Goal: Obtain resource: Download file/media

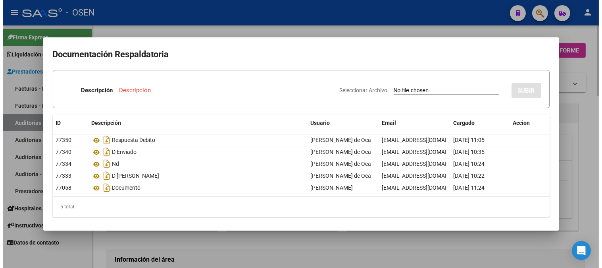
scroll to position [264, 0]
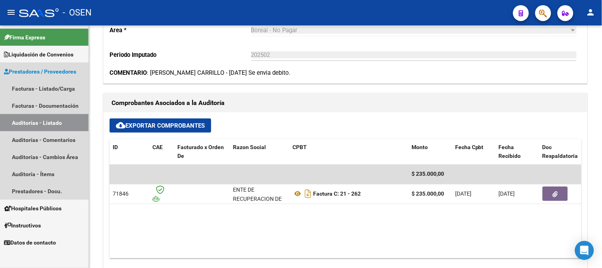
click at [61, 127] on link "Auditorías - Listado" at bounding box center [44, 122] width 89 height 17
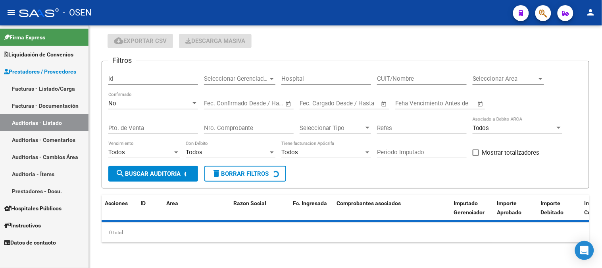
scroll to position [25, 0]
click at [159, 106] on div "No" at bounding box center [149, 103] width 83 height 7
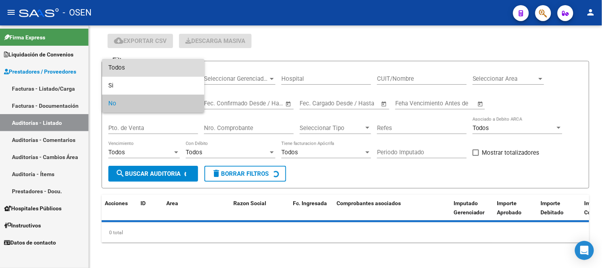
click at [149, 74] on span "Todos" at bounding box center [153, 68] width 90 height 18
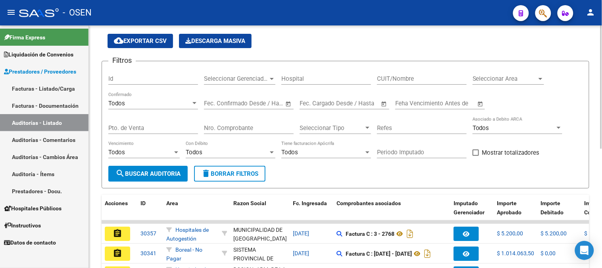
click at [218, 122] on div "Nro. Comprobante" at bounding box center [249, 125] width 90 height 17
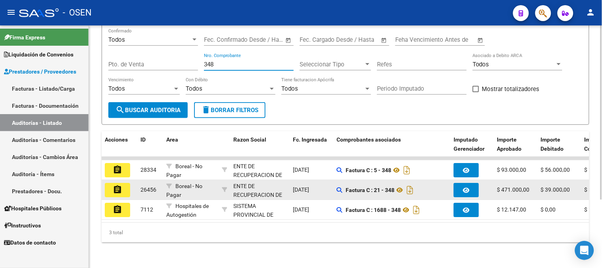
scroll to position [95, 0]
type input "348"
click at [117, 187] on mat-icon "assignment" at bounding box center [118, 190] width 10 height 10
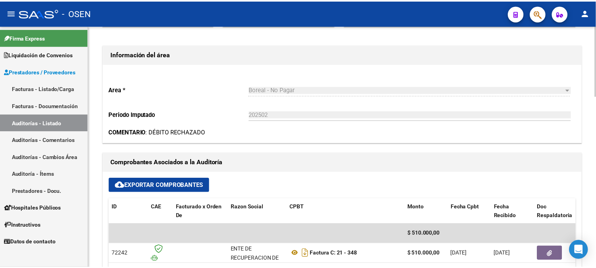
scroll to position [220, 0]
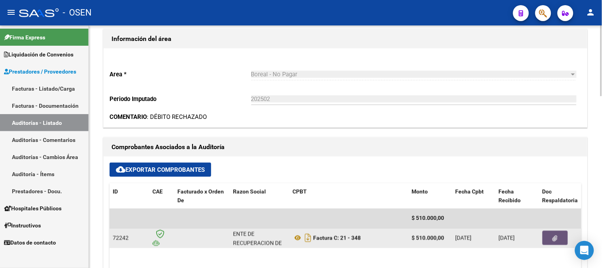
click at [550, 239] on button "button" at bounding box center [555, 238] width 25 height 14
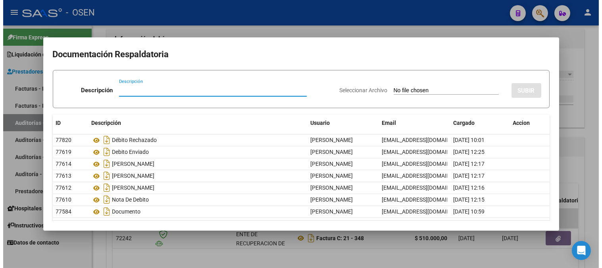
scroll to position [25, 0]
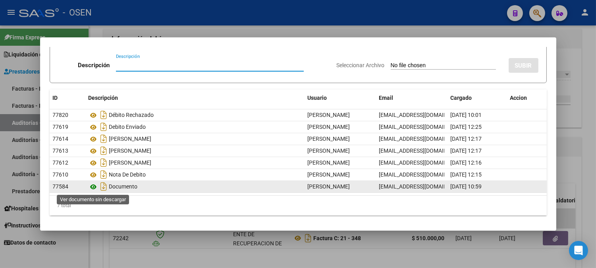
click at [95, 188] on icon at bounding box center [94, 187] width 10 height 10
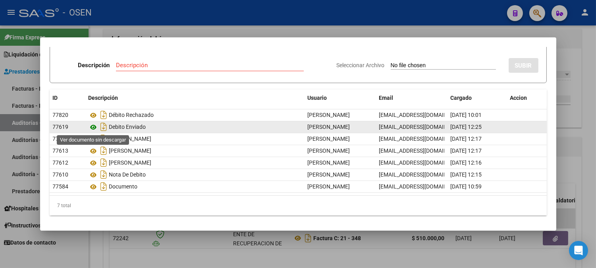
click at [93, 128] on icon at bounding box center [94, 127] width 10 height 10
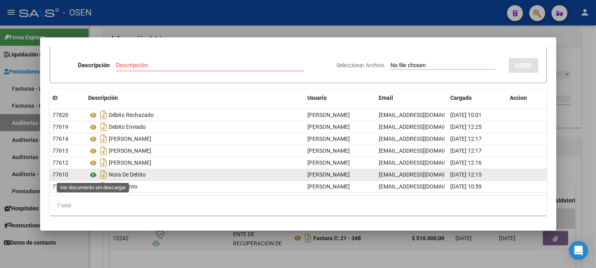
click at [95, 173] on icon at bounding box center [94, 175] width 10 height 10
click at [95, 174] on icon at bounding box center [94, 175] width 10 height 10
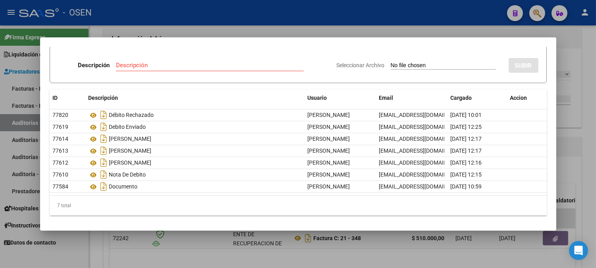
click at [155, 28] on div at bounding box center [298, 134] width 596 height 268
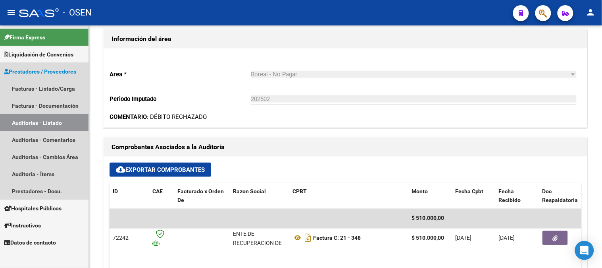
click at [46, 126] on link "Auditorías - Listado" at bounding box center [44, 122] width 89 height 17
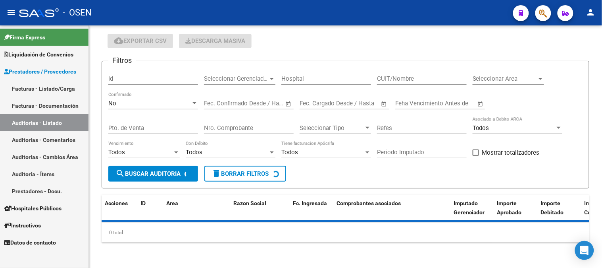
scroll to position [25, 0]
click at [135, 105] on div "No" at bounding box center [149, 103] width 83 height 7
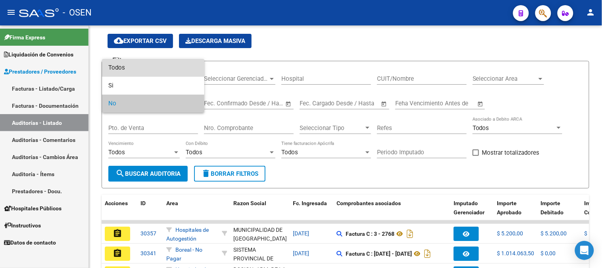
click at [141, 66] on span "Todos" at bounding box center [153, 68] width 90 height 18
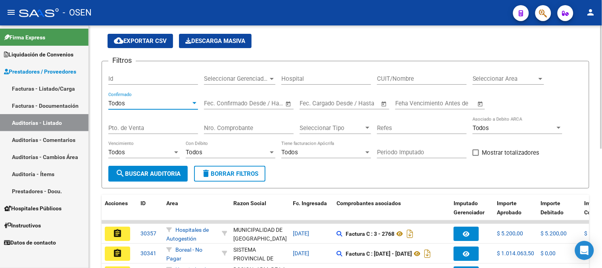
click at [218, 133] on div "Nro. Comprobante" at bounding box center [249, 125] width 90 height 17
click at [219, 133] on div "Nro. Comprobante" at bounding box center [249, 125] width 90 height 17
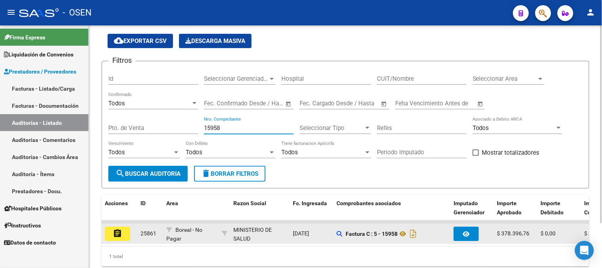
type input "15958"
click at [122, 235] on mat-icon "assignment" at bounding box center [118, 233] width 10 height 10
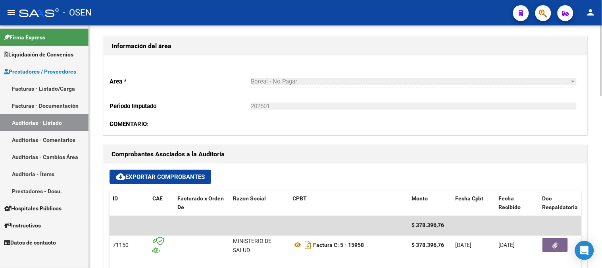
scroll to position [264, 0]
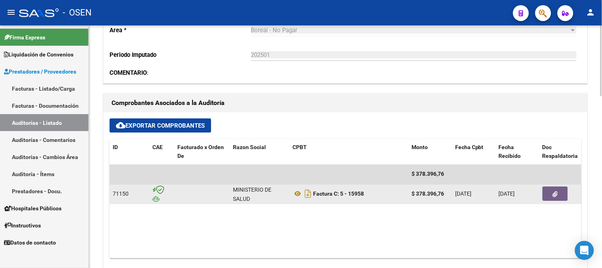
click at [558, 189] on button "button" at bounding box center [555, 194] width 25 height 14
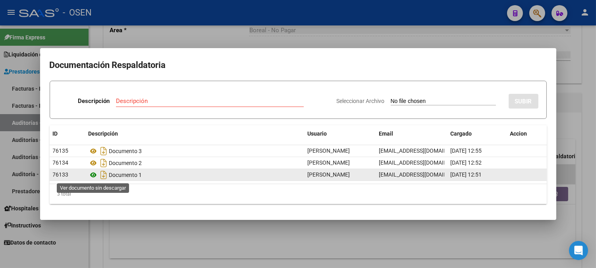
click at [95, 178] on icon at bounding box center [94, 175] width 10 height 10
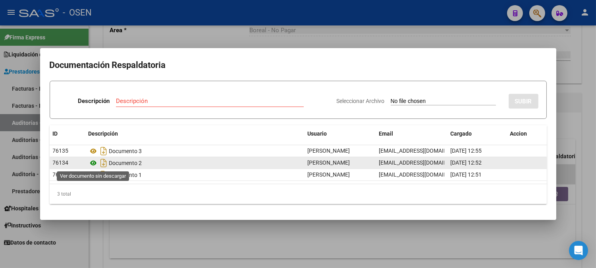
click at [96, 163] on icon at bounding box center [94, 163] width 10 height 10
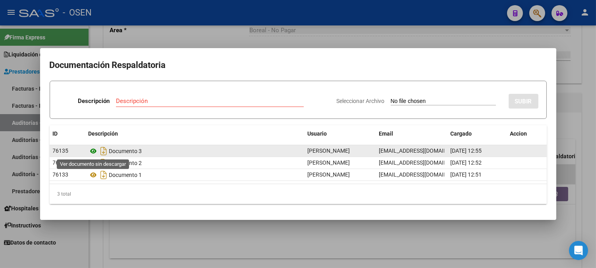
click at [96, 149] on icon at bounding box center [94, 151] width 10 height 10
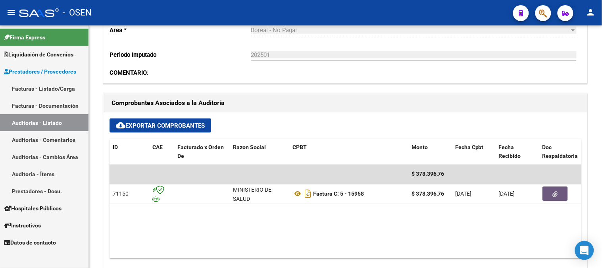
click at [28, 125] on link "Auditorías - Listado" at bounding box center [44, 122] width 89 height 17
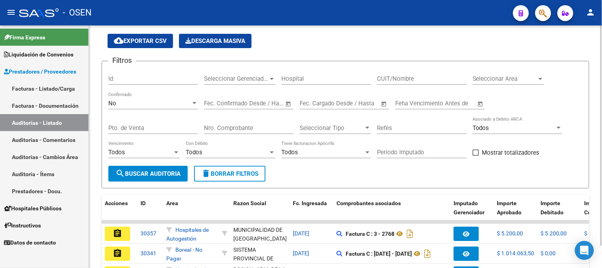
scroll to position [233, 0]
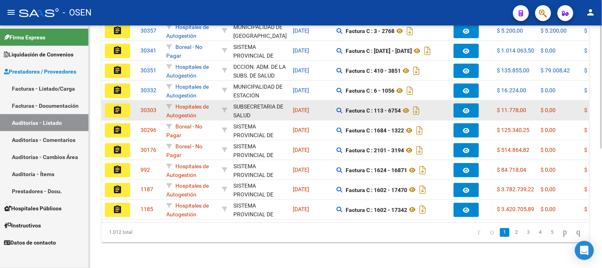
click at [138, 109] on datatable-body-cell "30303" at bounding box center [150, 109] width 26 height 19
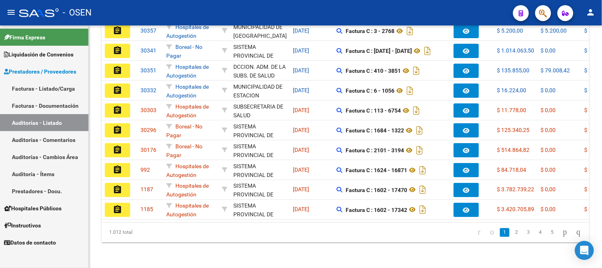
click at [50, 121] on link "Auditorías - Listado" at bounding box center [44, 122] width 89 height 17
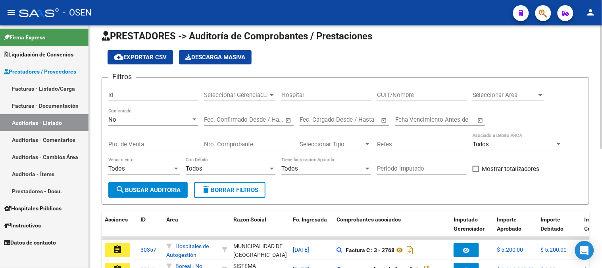
scroll to position [0, 0]
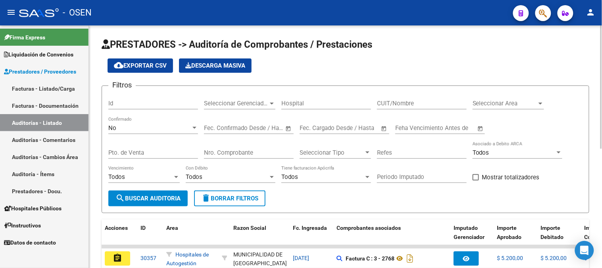
click at [171, 125] on div "No" at bounding box center [149, 127] width 83 height 7
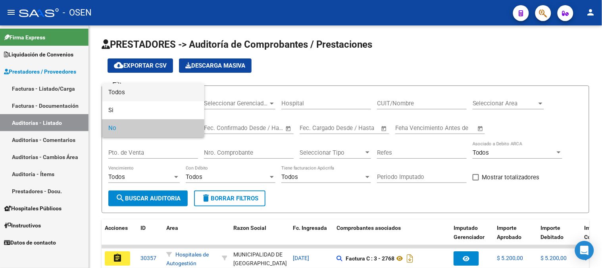
click at [158, 95] on span "Todos" at bounding box center [153, 92] width 90 height 18
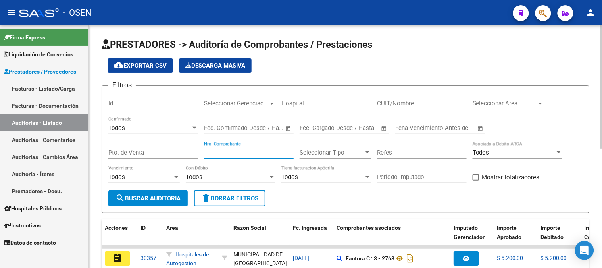
click at [226, 151] on input "Nro. Comprobante" at bounding box center [249, 152] width 90 height 7
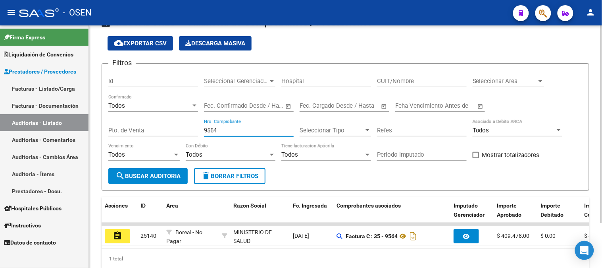
scroll to position [55, 0]
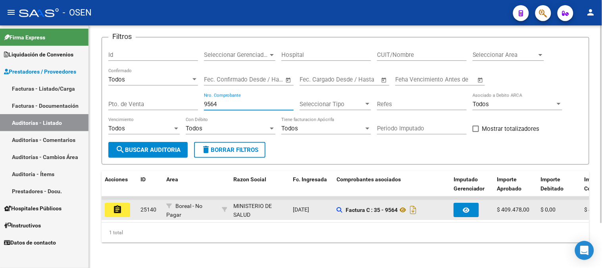
type input "9564"
click at [120, 205] on mat-icon "assignment" at bounding box center [118, 210] width 10 height 10
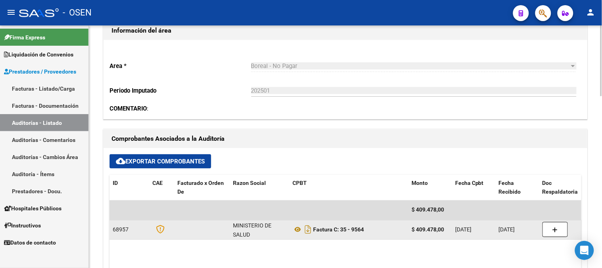
scroll to position [264, 0]
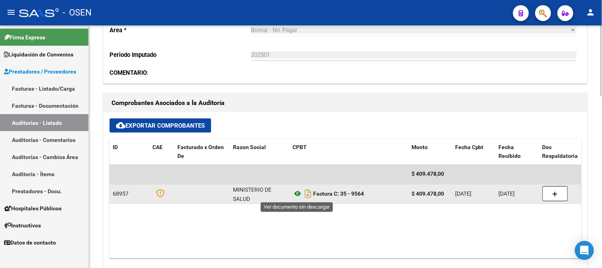
click at [295, 195] on icon at bounding box center [298, 194] width 10 height 10
